Goal: Contribute content

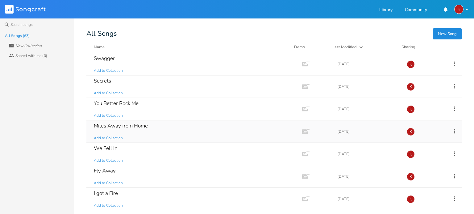
click at [186, 129] on div "Miles Away from Home Add to Collection" at bounding box center [193, 132] width 198 height 22
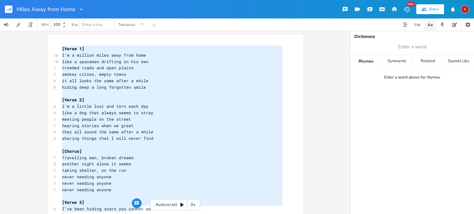
type textarea "[Verse 1] I'm a million miles away from home like a spaceman drifting on his ow…"
drag, startPoint x: 59, startPoint y: 49, endPoint x: 126, endPoint y: 201, distance: 166.2
click at [126, 201] on div "[Verse 1] 10 I'm a million miles away from home 10 like a spaceman drifting on …" at bounding box center [172, 177] width 223 height 263
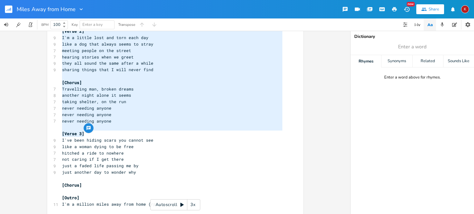
scroll to position [106, 0]
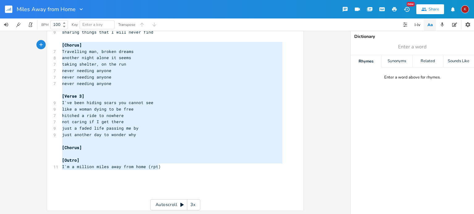
type textarea "hearing stories when we greet they all sound the same after a while sharing thi…"
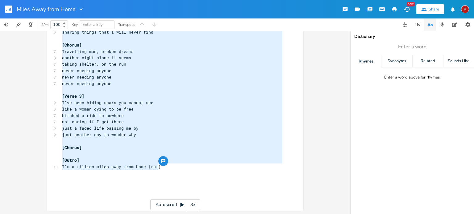
drag, startPoint x: 164, startPoint y: 167, endPoint x: 50, endPoint y: 19, distance: 187.0
click at [50, 19] on div "Miles Away from Home New Share K BPM 100 Key Enter a key Transpose hearing stor…" at bounding box center [237, 107] width 474 height 214
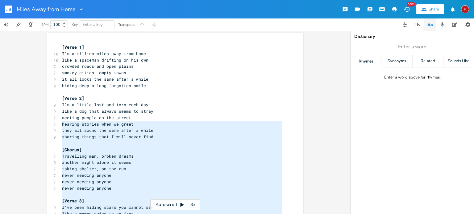
scroll to position [0, 0]
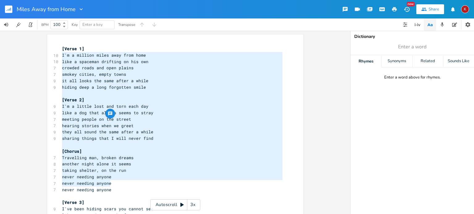
type textarea "I'm a million miles away from home like a spaceman drifting on his own crowded …"
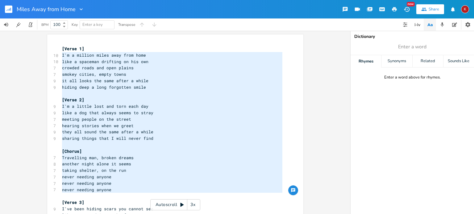
drag, startPoint x: 59, startPoint y: 57, endPoint x: 136, endPoint y: 198, distance: 160.9
click at [136, 198] on div "[Verse 1] 10 I'm a million miles away from home 10 like a spaceman drifting on …" at bounding box center [172, 177] width 223 height 263
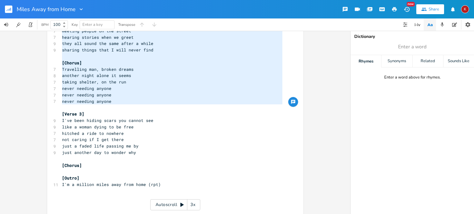
scroll to position [89, 0]
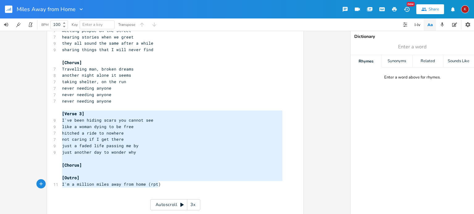
type textarea "[Verse 3] I've been hiding scars you cannot see like a woman dying to be free h…"
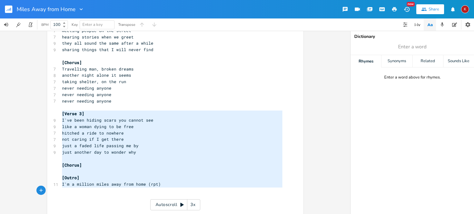
drag, startPoint x: 59, startPoint y: 113, endPoint x: 177, endPoint y: 190, distance: 140.9
click at [177, 190] on div "[Verse 1] 10 I'm a million miles away from home 10 like a spaceman drifting on …" at bounding box center [172, 88] width 223 height 263
